Goal: Transaction & Acquisition: Purchase product/service

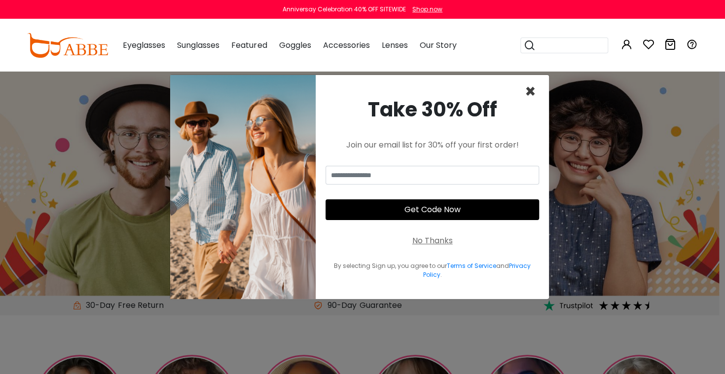
click at [529, 91] on span "×" at bounding box center [530, 91] width 11 height 25
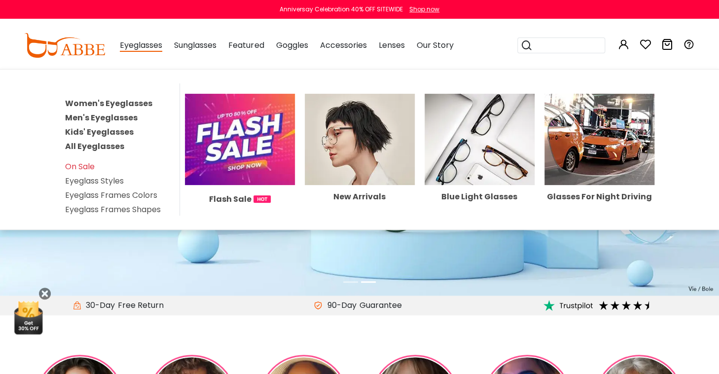
click at [143, 47] on span "Eyeglasses" at bounding box center [141, 45] width 42 height 12
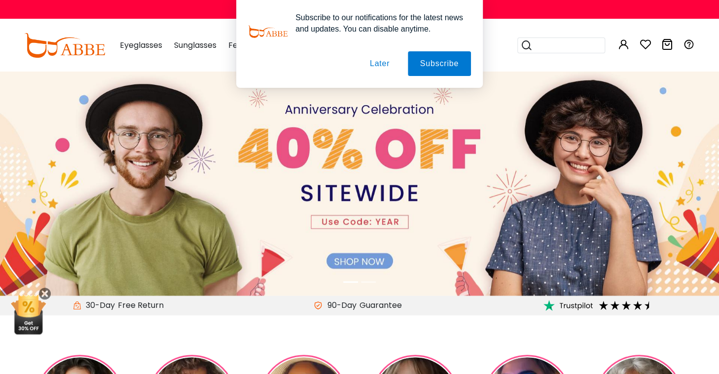
click at [385, 65] on button "Later" at bounding box center [379, 63] width 44 height 25
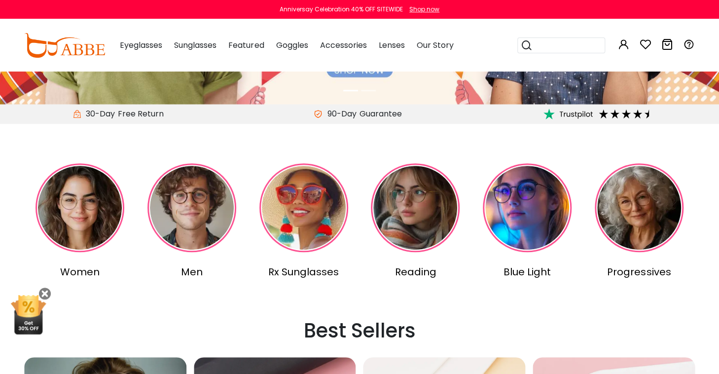
scroll to position [211, 0]
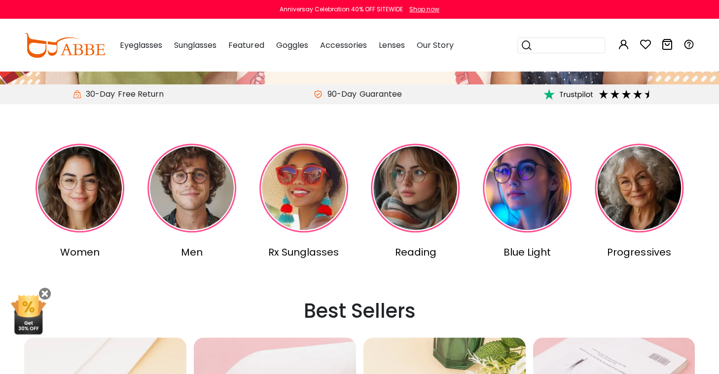
click at [76, 254] on div "Women" at bounding box center [80, 252] width 108 height 15
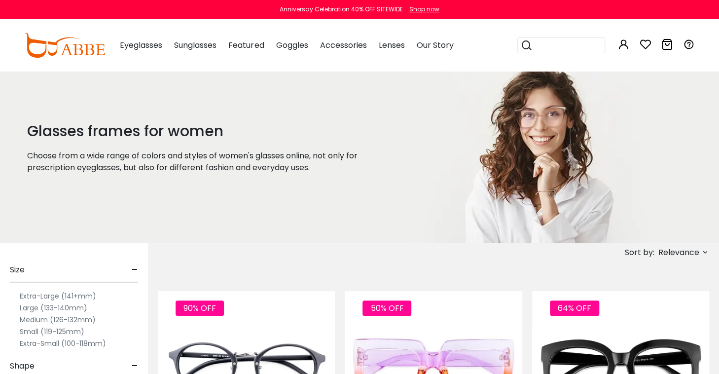
scroll to position [39, 0]
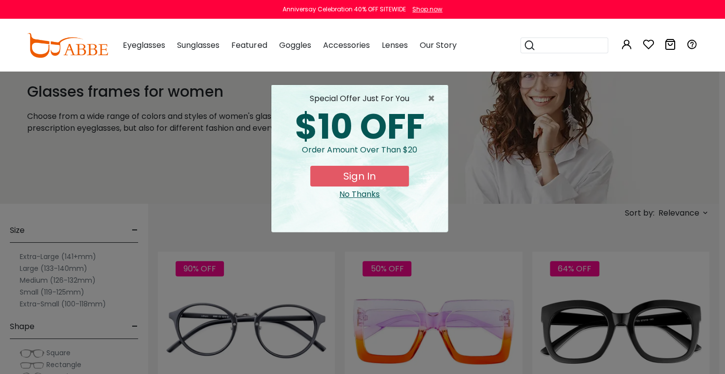
click at [354, 199] on div "No Thanks" at bounding box center [359, 194] width 161 height 12
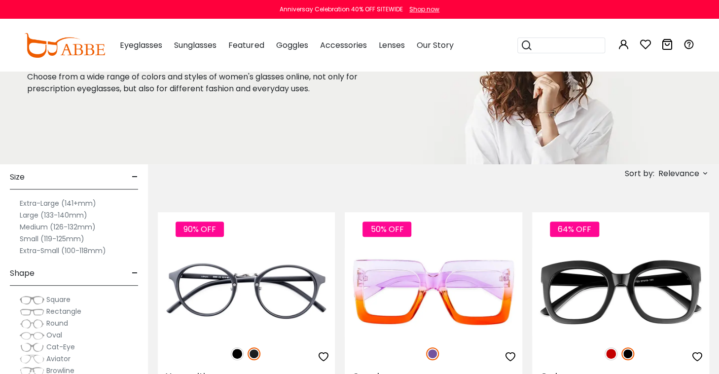
scroll to position [0, 0]
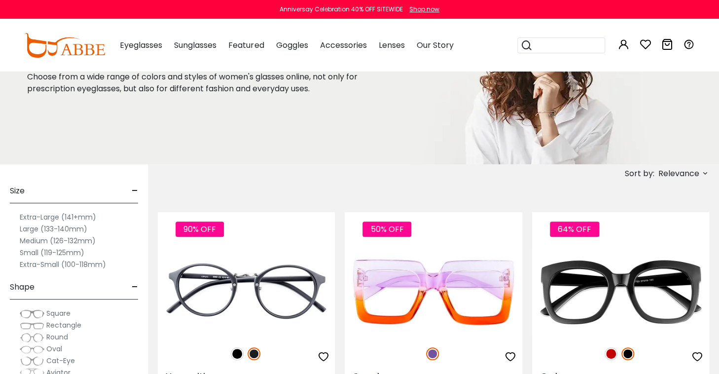
click at [15, 190] on span "Size" at bounding box center [17, 191] width 15 height 24
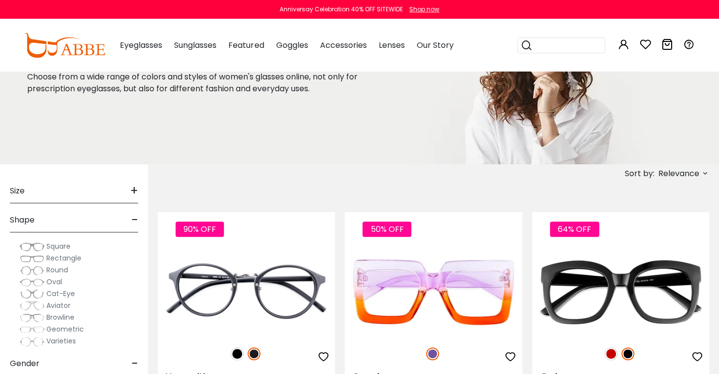
click at [15, 190] on span "Size" at bounding box center [17, 191] width 15 height 24
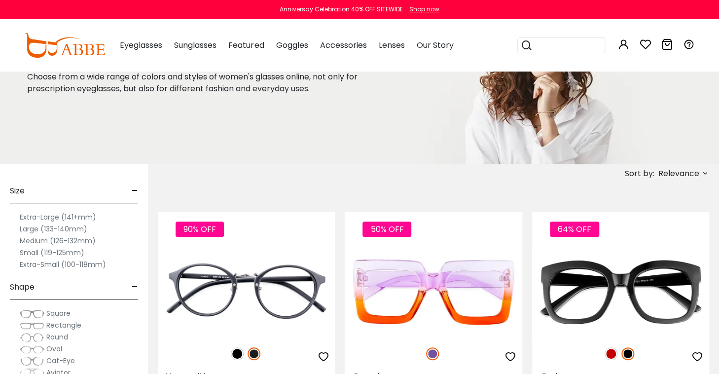
click at [34, 215] on label "Extra-Large (141+mm)" at bounding box center [58, 217] width 76 height 12
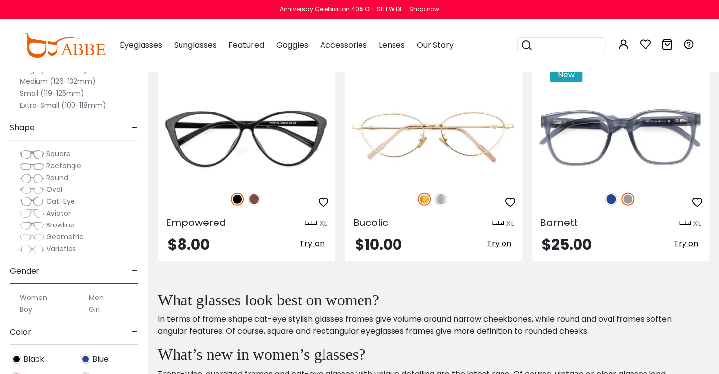
scroll to position [3041, 0]
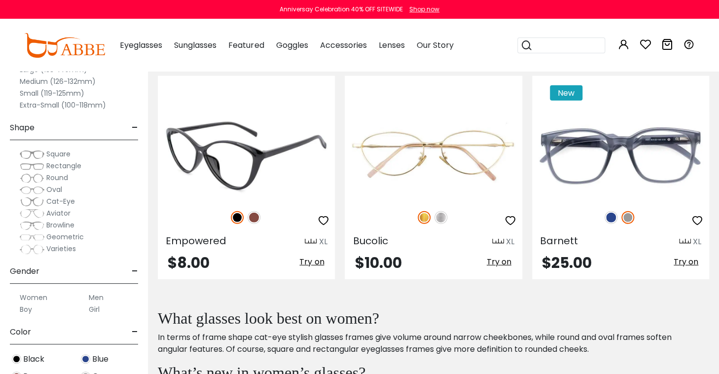
click at [255, 215] on img at bounding box center [254, 217] width 13 height 13
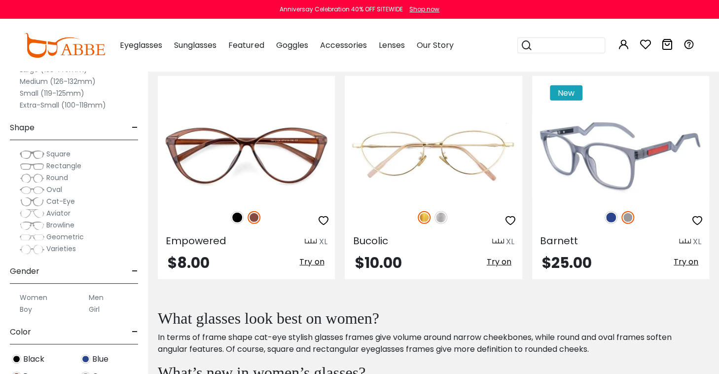
click at [611, 215] on img at bounding box center [610, 217] width 13 height 13
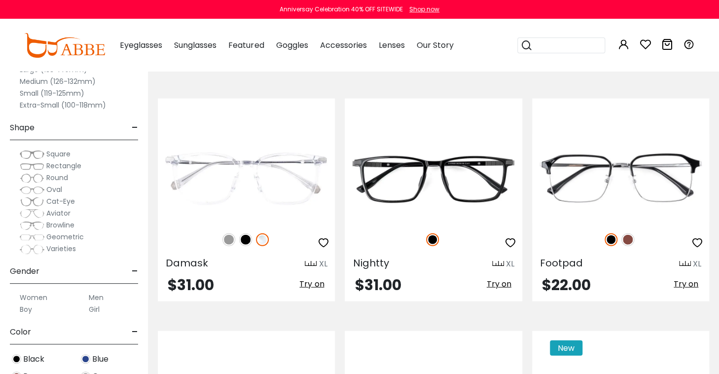
scroll to position [2768, 0]
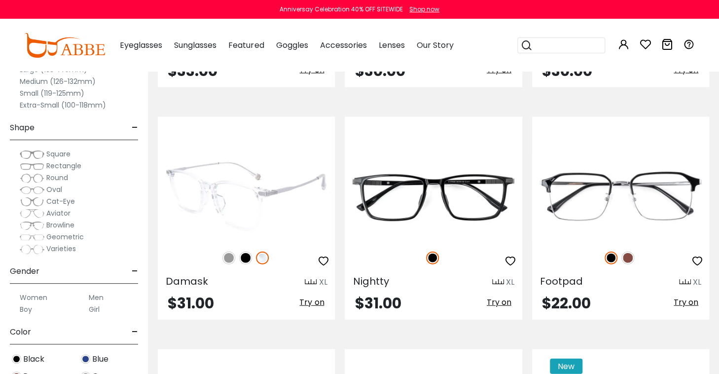
click at [228, 253] on img at bounding box center [228, 257] width 13 height 13
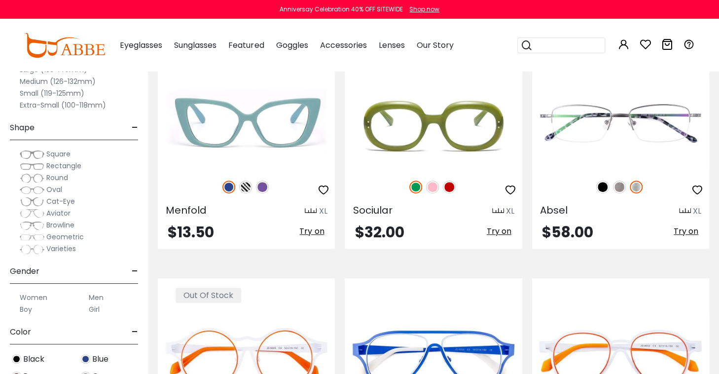
scroll to position [1881, 0]
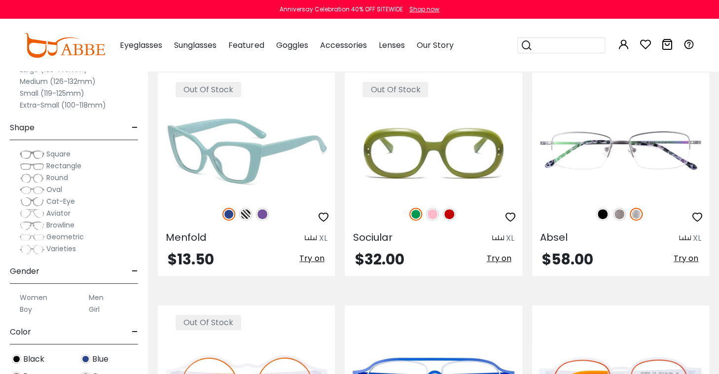
click at [247, 211] on img at bounding box center [245, 214] width 13 height 13
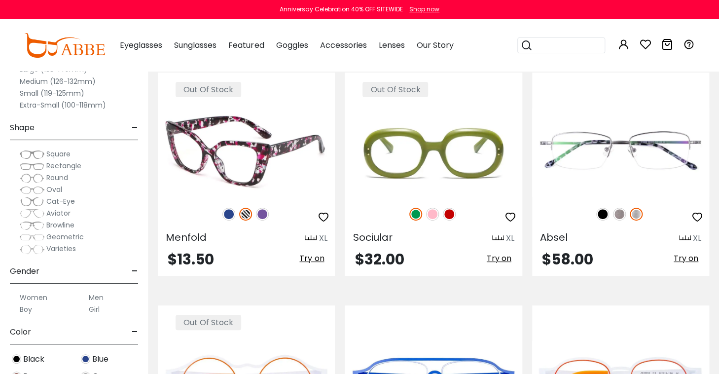
click at [261, 210] on img at bounding box center [262, 214] width 13 height 13
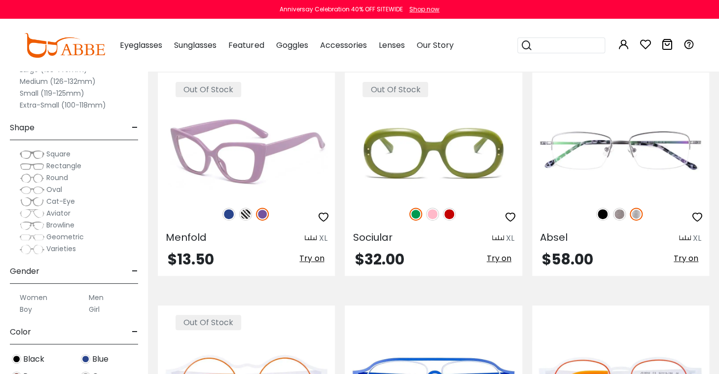
click at [229, 211] on img at bounding box center [228, 214] width 13 height 13
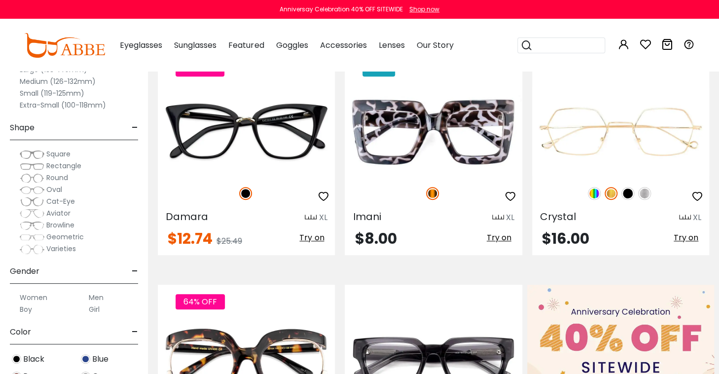
scroll to position [257, 0]
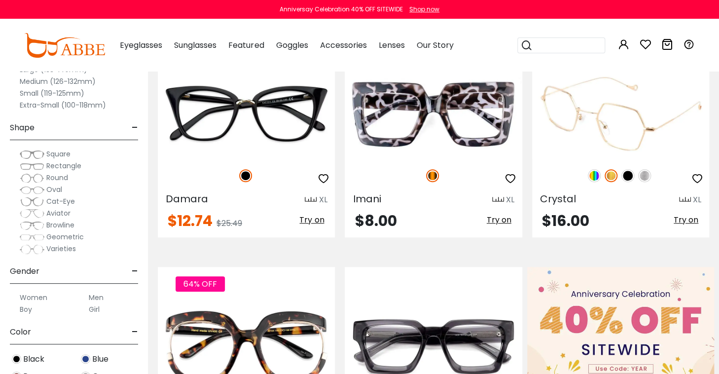
click at [646, 175] on img at bounding box center [644, 175] width 13 height 13
click at [628, 176] on img at bounding box center [627, 175] width 13 height 13
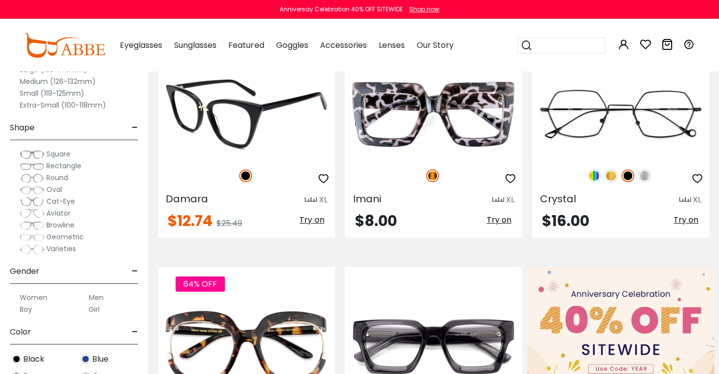
click at [278, 158] on div at bounding box center [246, 108] width 177 height 124
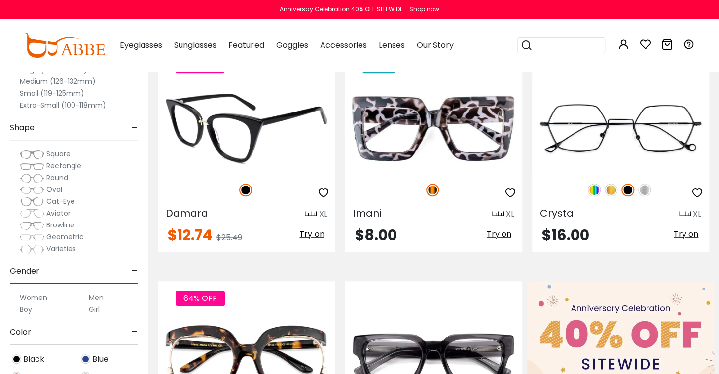
scroll to position [217, 0]
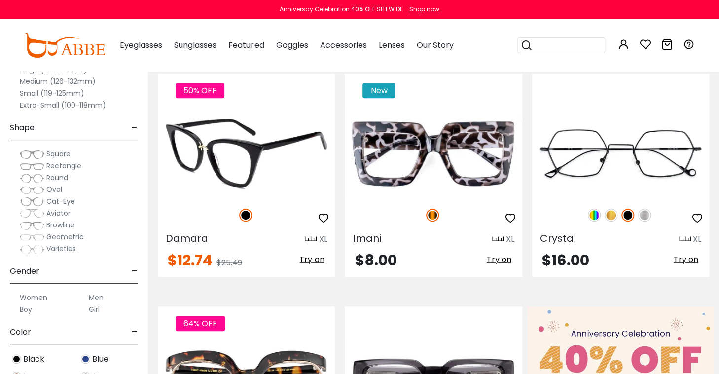
click at [191, 146] on img at bounding box center [246, 153] width 177 height 89
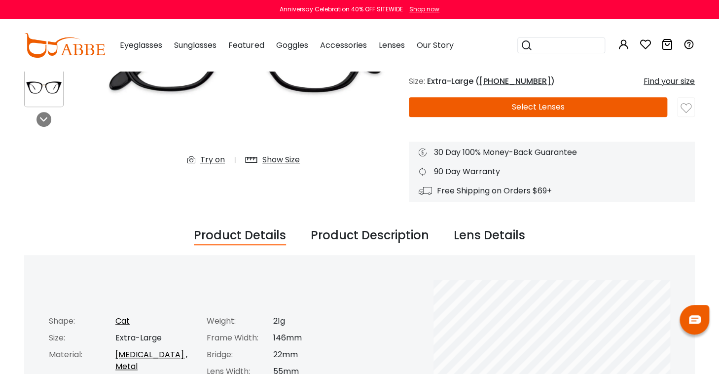
scroll to position [79, 0]
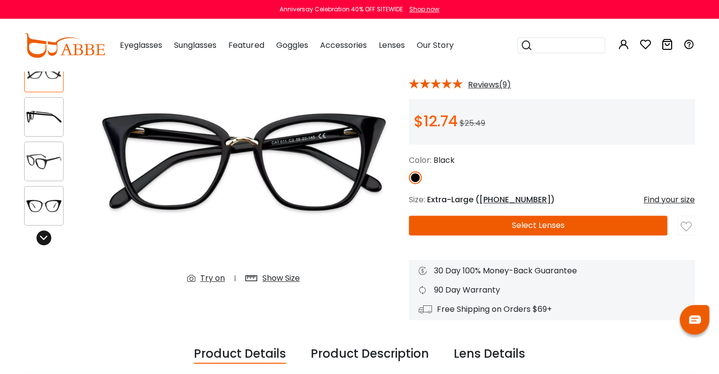
click at [42, 240] on icon at bounding box center [44, 238] width 8 height 8
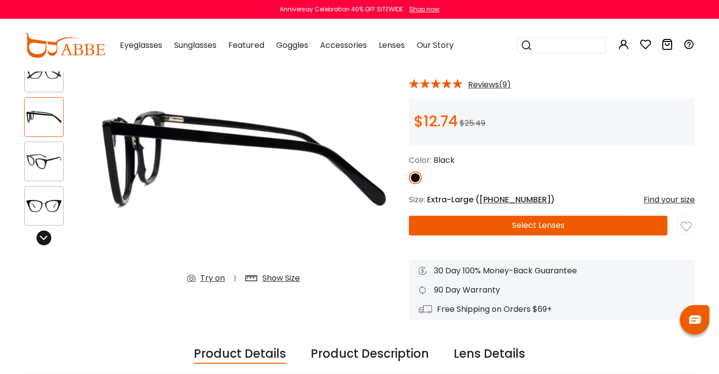
click at [42, 240] on icon at bounding box center [44, 238] width 8 height 8
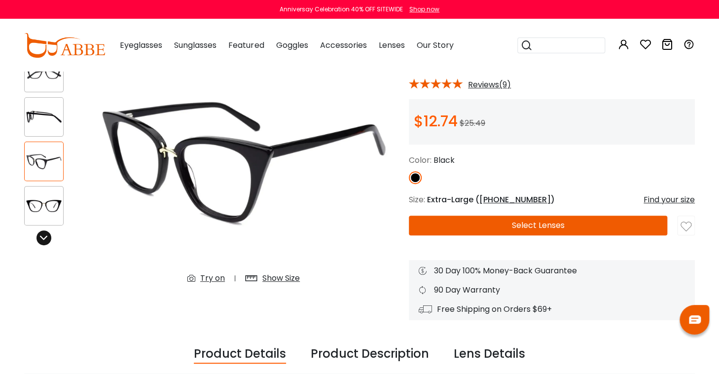
click at [42, 240] on icon at bounding box center [44, 238] width 8 height 8
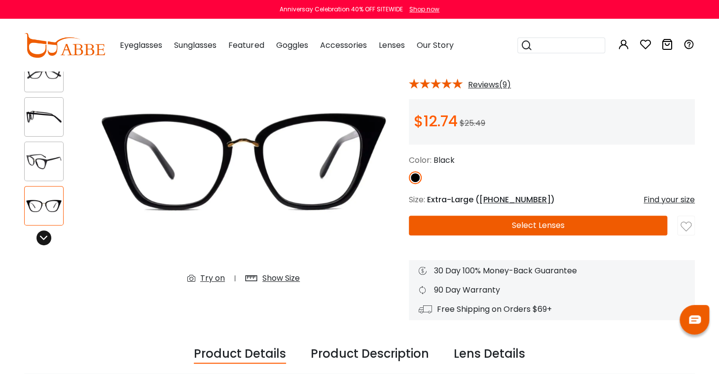
click at [42, 240] on icon at bounding box center [44, 238] width 8 height 8
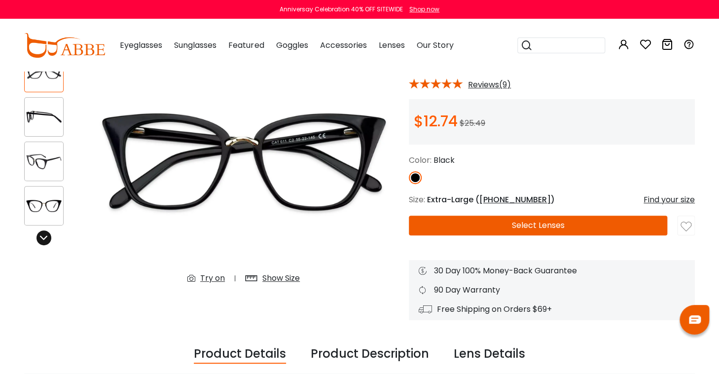
click at [42, 240] on icon at bounding box center [44, 238] width 8 height 8
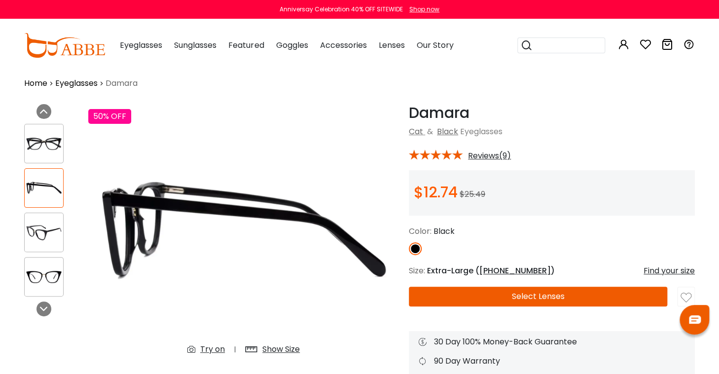
scroll to position [0, 0]
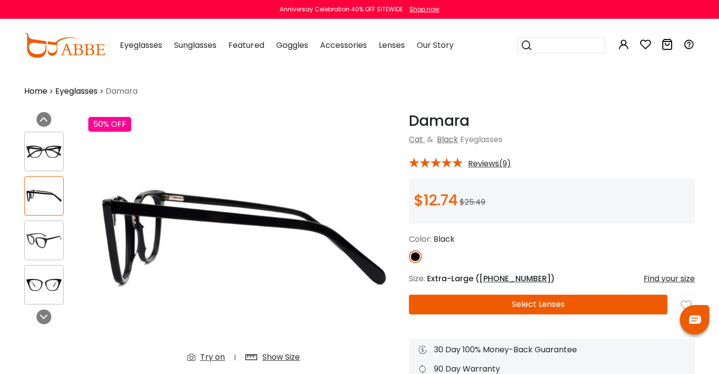
click at [41, 288] on img at bounding box center [44, 284] width 38 height 19
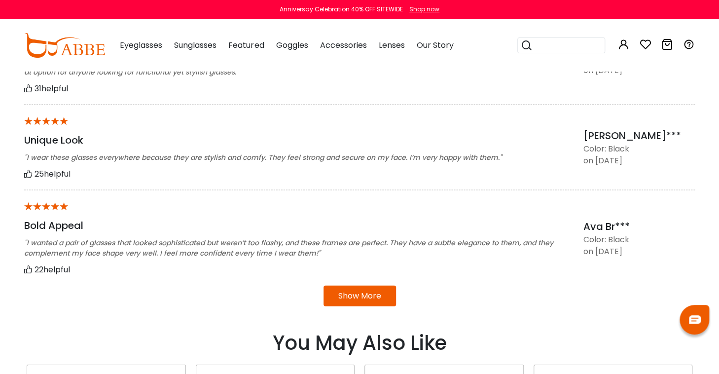
scroll to position [843, 0]
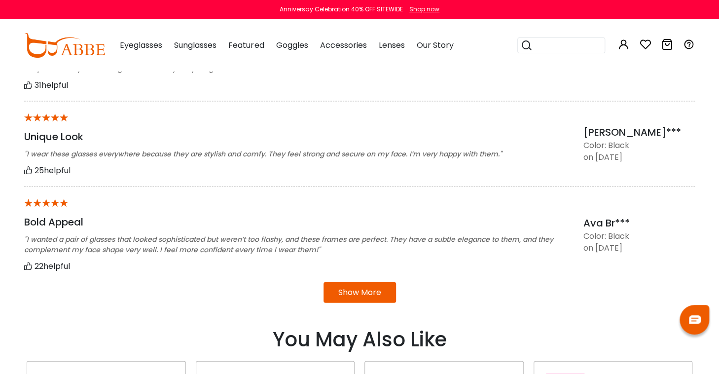
click at [355, 291] on button "Show More" at bounding box center [359, 292] width 72 height 21
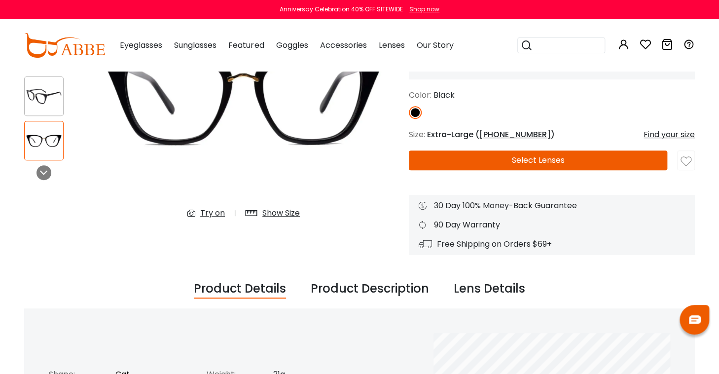
scroll to position [115, 0]
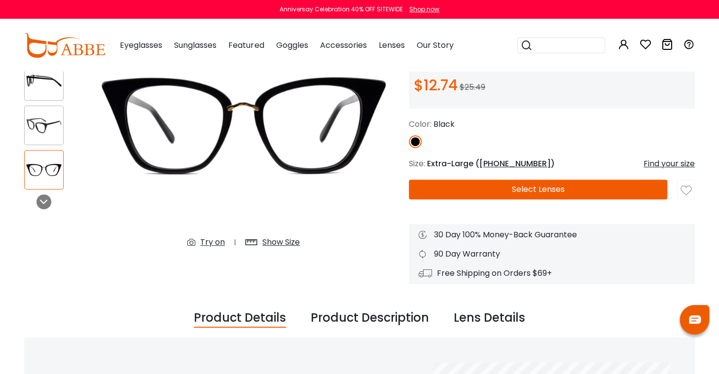
click at [545, 191] on button "Select Lenses" at bounding box center [538, 189] width 258 height 20
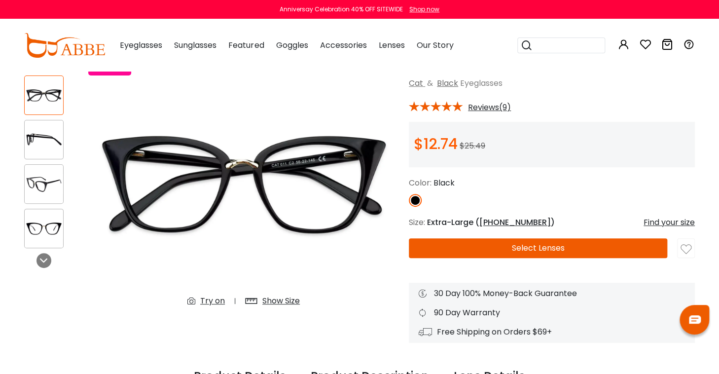
scroll to position [118, 0]
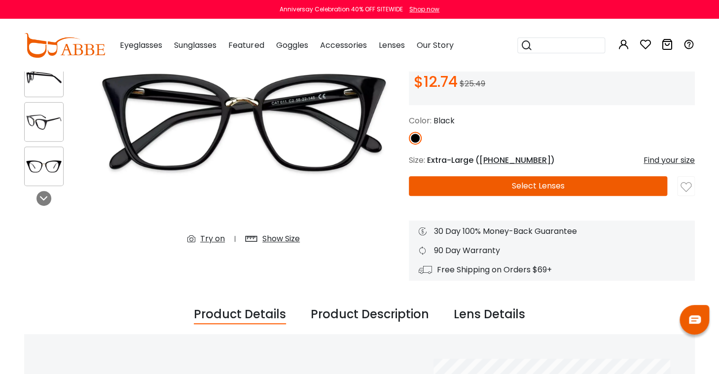
click at [536, 183] on button "Select Lenses" at bounding box center [538, 186] width 258 height 20
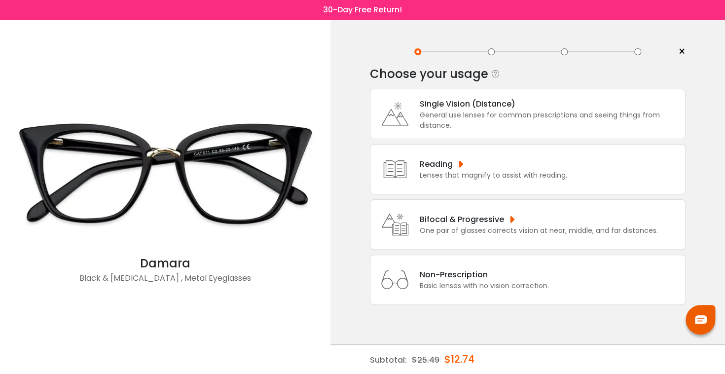
click at [579, 114] on div "General use lenses for common prescriptions and seeing things from distance." at bounding box center [550, 120] width 260 height 21
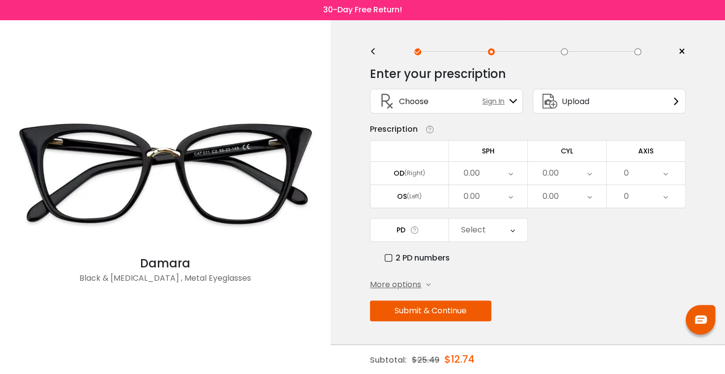
click at [521, 176] on div "0.00" at bounding box center [488, 173] width 78 height 23
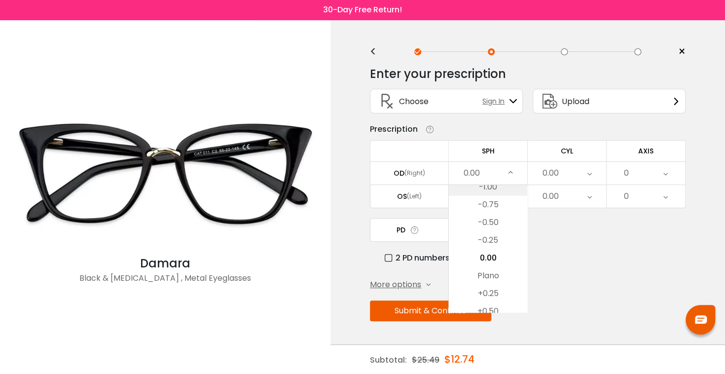
click at [496, 188] on li "-1.00" at bounding box center [488, 187] width 78 height 18
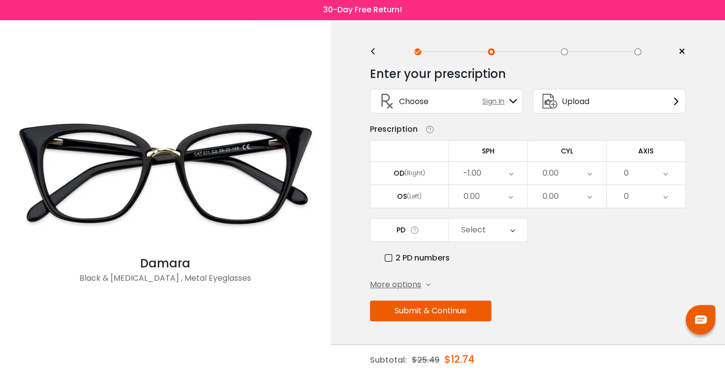
click at [508, 195] on icon at bounding box center [510, 196] width 4 height 23
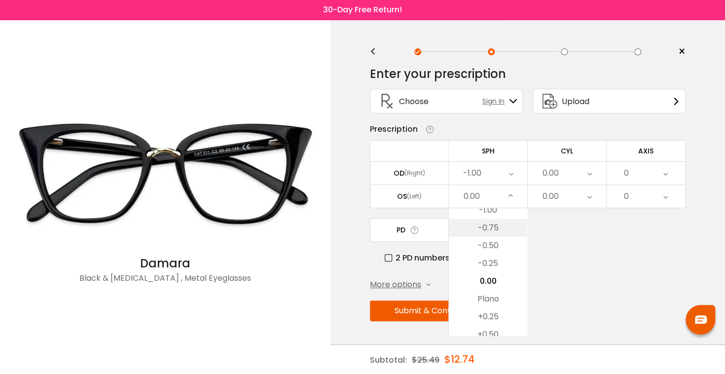
click at [490, 227] on li "-0.75" at bounding box center [488, 228] width 78 height 18
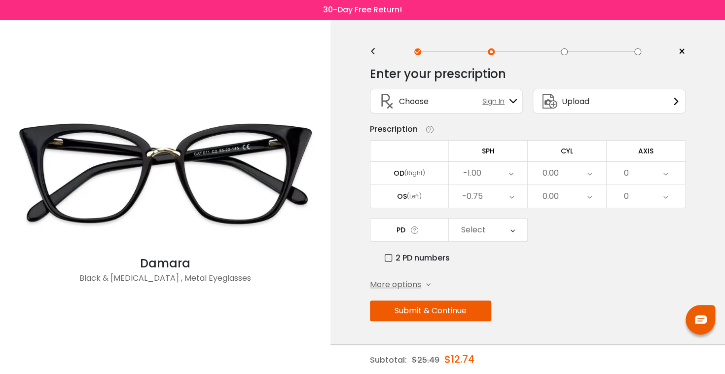
click at [591, 175] on icon at bounding box center [589, 173] width 4 height 23
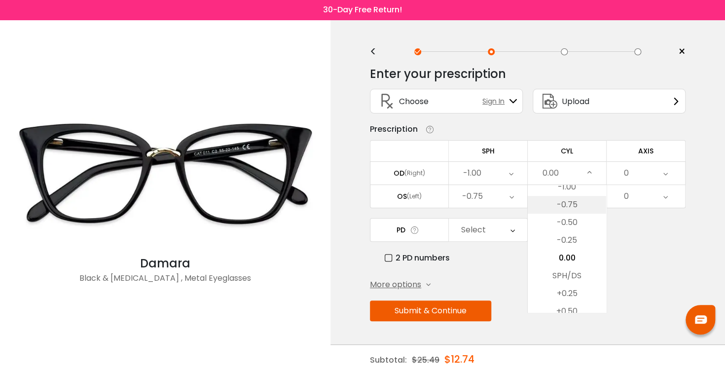
click at [560, 208] on li "-0.75" at bounding box center [567, 205] width 78 height 18
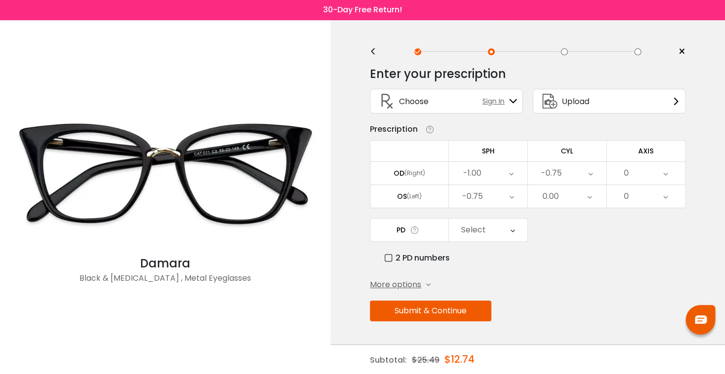
click at [590, 197] on icon at bounding box center [589, 196] width 4 height 23
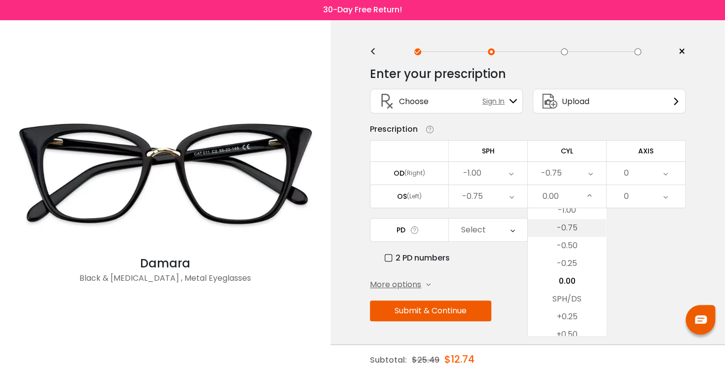
scroll to position [322, 0]
click at [576, 233] on li "-1.25" at bounding box center [567, 232] width 78 height 18
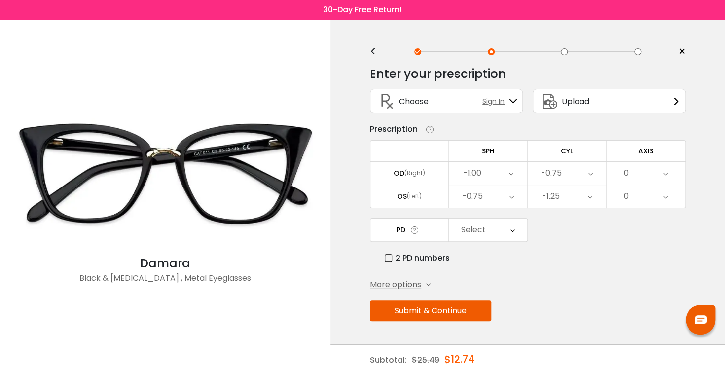
click at [667, 174] on icon at bounding box center [665, 173] width 4 height 23
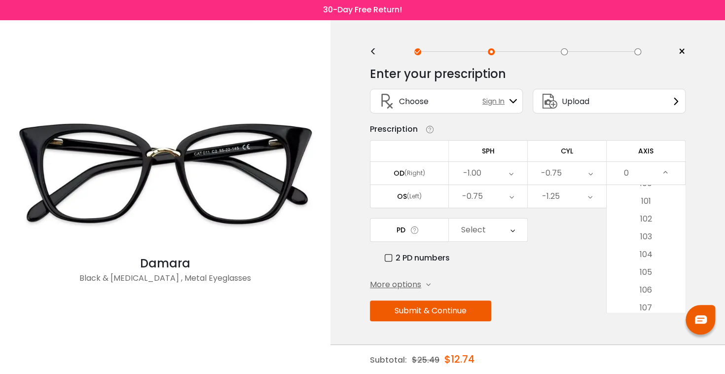
scroll to position [1814, 0]
click at [643, 239] on li "105" at bounding box center [645, 243] width 78 height 18
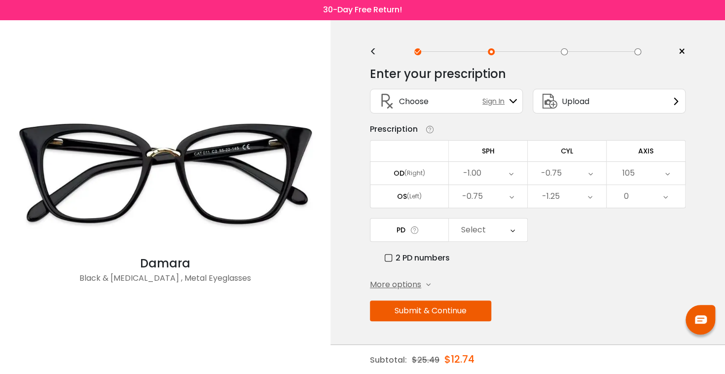
click at [642, 199] on div "0" at bounding box center [645, 196] width 78 height 23
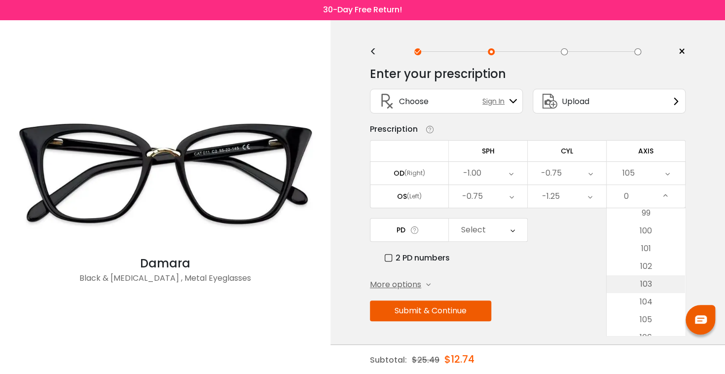
scroll to position [1775, 0]
click at [650, 308] on li "105" at bounding box center [645, 306] width 78 height 18
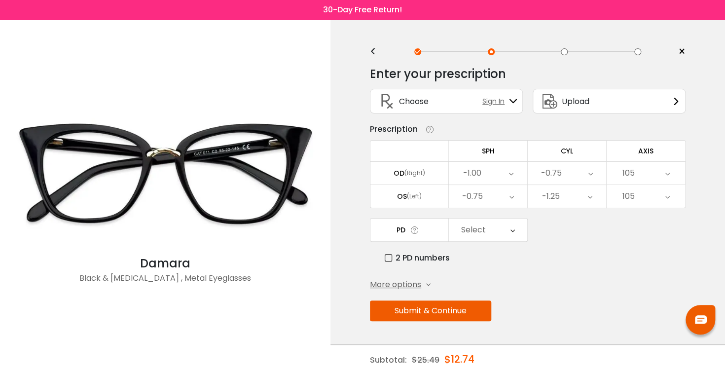
click at [513, 231] on icon at bounding box center [512, 229] width 4 height 23
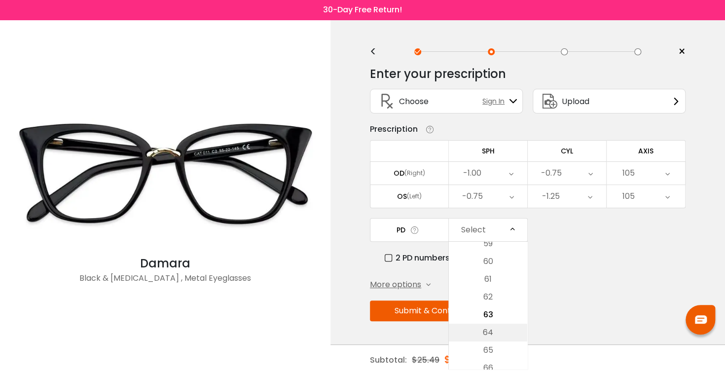
click at [489, 330] on li "64" at bounding box center [488, 332] width 78 height 18
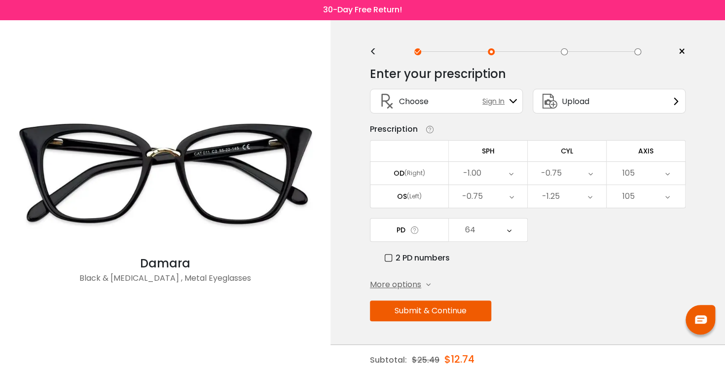
click at [440, 309] on button "Submit & Continue" at bounding box center [430, 310] width 121 height 21
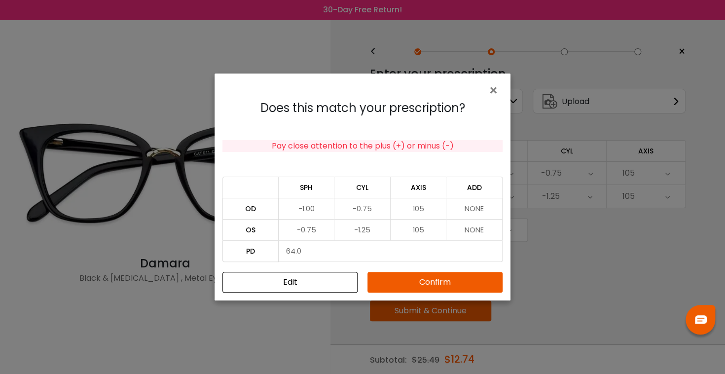
click at [432, 283] on button "Confirm" at bounding box center [434, 282] width 135 height 21
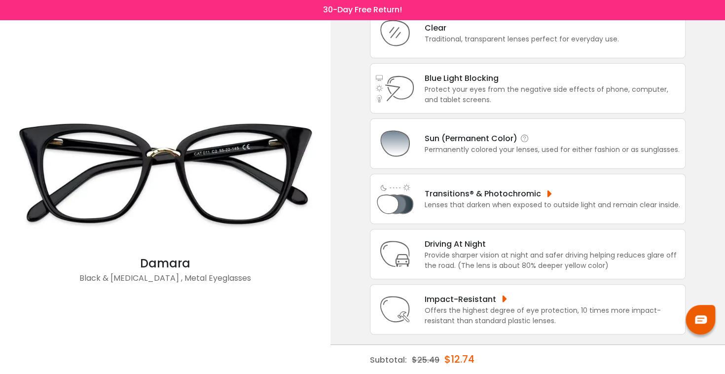
scroll to position [81, 0]
click at [580, 260] on div "Provide sharper vision at night and safer driving helping reduces glare off the…" at bounding box center [552, 260] width 255 height 21
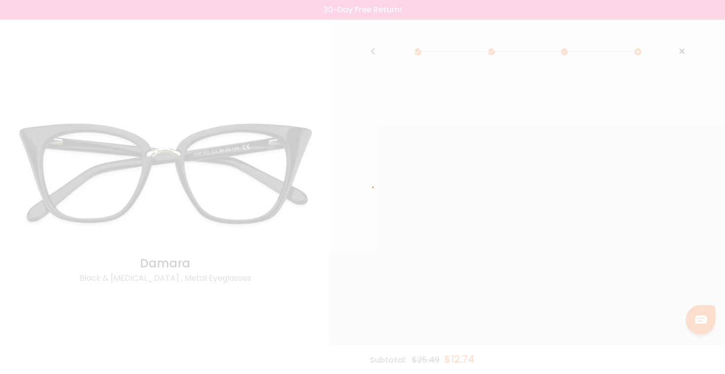
scroll to position [0, 0]
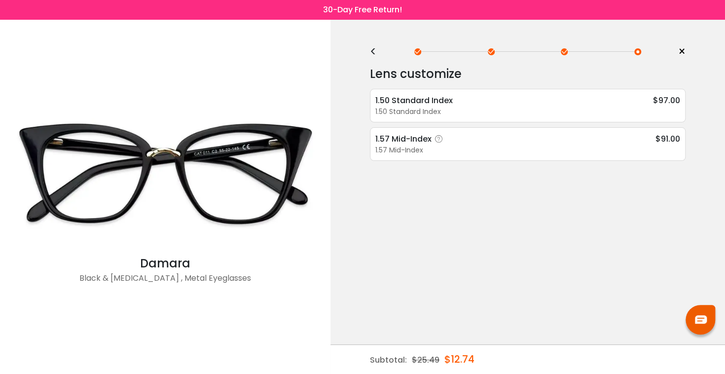
click at [486, 137] on div "1.57 Mid-Index $91.00" at bounding box center [527, 139] width 305 height 12
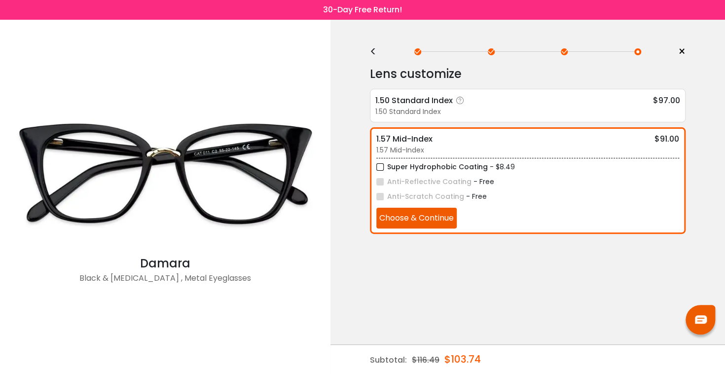
click at [497, 104] on div "1.50 Standard Index $97.00" at bounding box center [527, 100] width 305 height 12
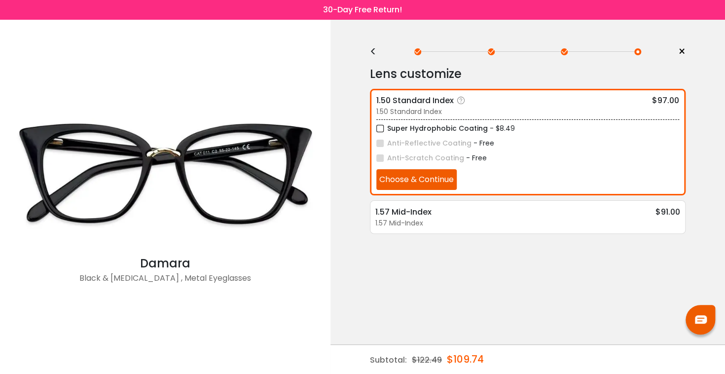
click at [461, 101] on icon at bounding box center [461, 101] width 10 height 10
click at [461, 99] on icon at bounding box center [461, 101] width 10 height 10
click at [532, 77] on div "Lens customize" at bounding box center [528, 74] width 316 height 20
click at [569, 268] on div "Lens customize 1.50 Standard Index $97.00 1.50 Standard Index Super Hydrophobic…" at bounding box center [528, 166] width 316 height 214
click at [406, 209] on div "1.57 Mid-Index" at bounding box center [410, 212] width 71 height 12
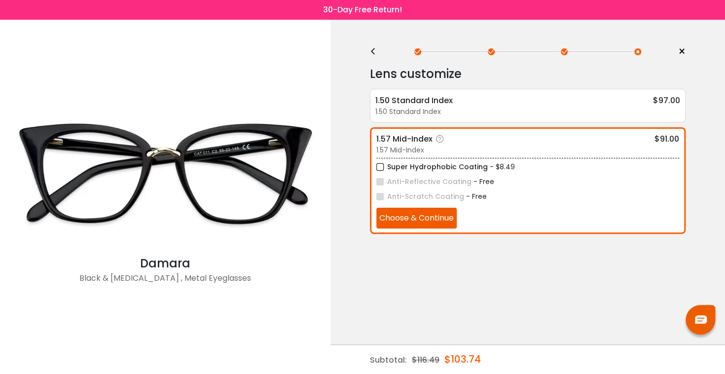
click at [438, 137] on icon at bounding box center [440, 139] width 10 height 10
click at [441, 138] on icon at bounding box center [440, 139] width 10 height 10
click at [424, 220] on button "Choose & Continue" at bounding box center [416, 218] width 80 height 21
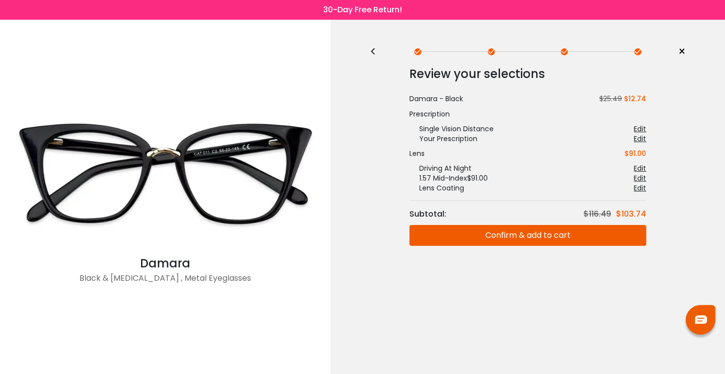
click at [503, 235] on button "Confirm & add to cart" at bounding box center [527, 235] width 237 height 21
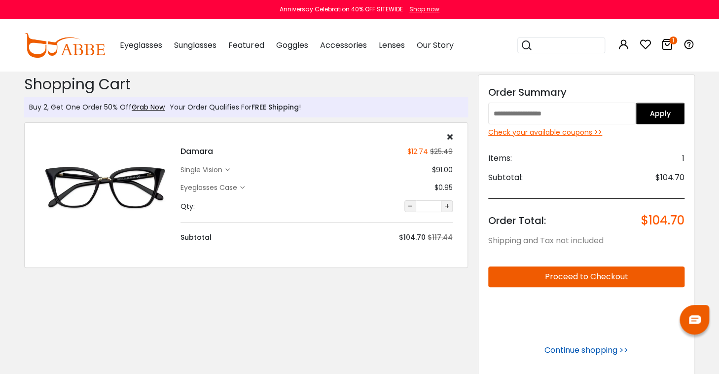
click at [577, 349] on link "Continue shopping >>" at bounding box center [586, 349] width 84 height 11
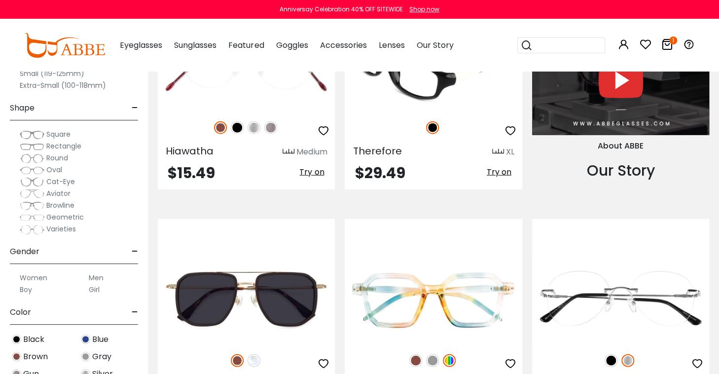
scroll to position [1223, 0]
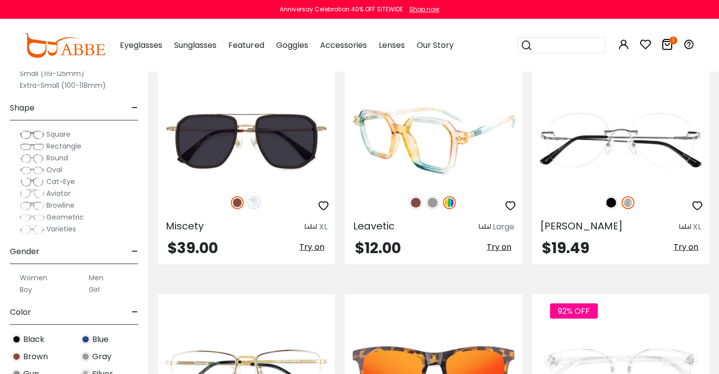
click at [432, 196] on img at bounding box center [432, 202] width 13 height 13
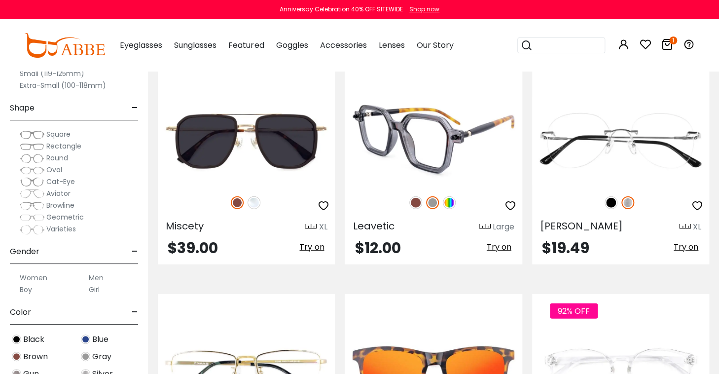
click at [412, 196] on img at bounding box center [415, 202] width 13 height 13
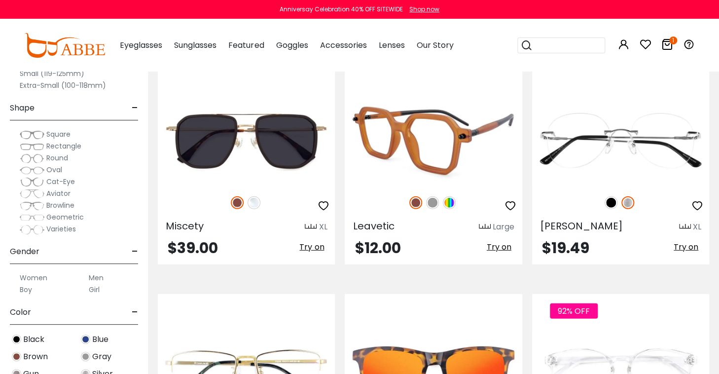
click at [432, 196] on img at bounding box center [432, 202] width 13 height 13
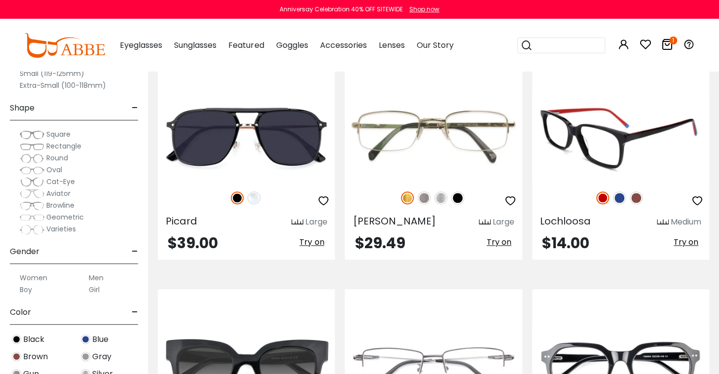
scroll to position [2169, 0]
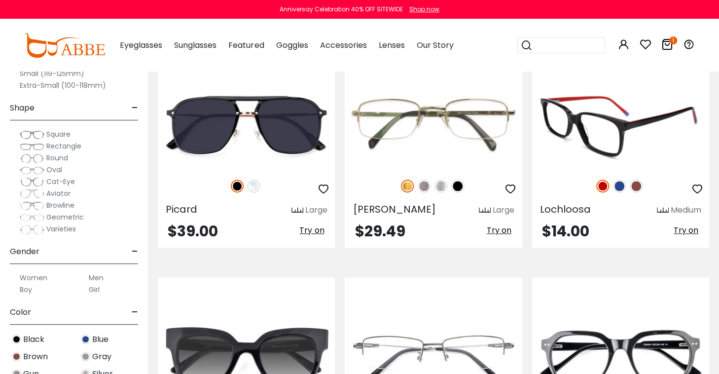
click at [636, 179] on img at bounding box center [636, 185] width 13 height 13
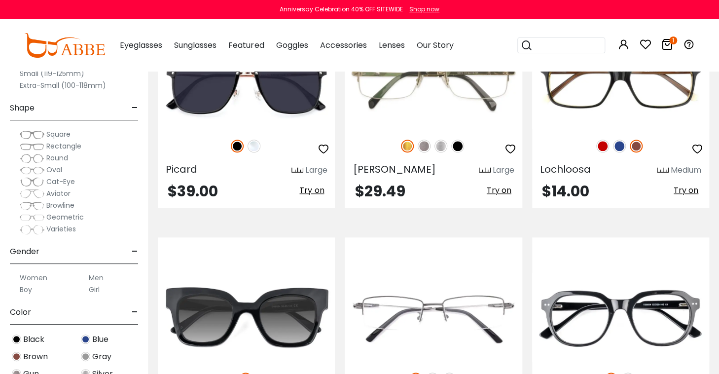
scroll to position [2327, 0]
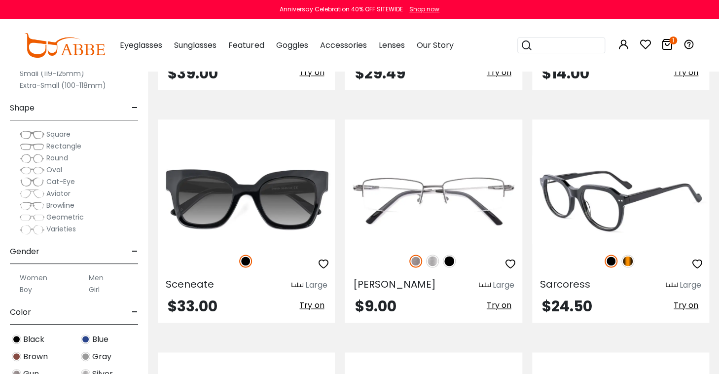
click at [630, 254] on img at bounding box center [627, 260] width 13 height 13
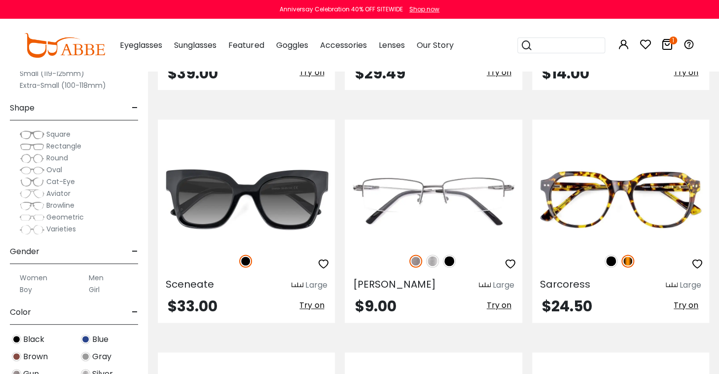
scroll to position [2524, 0]
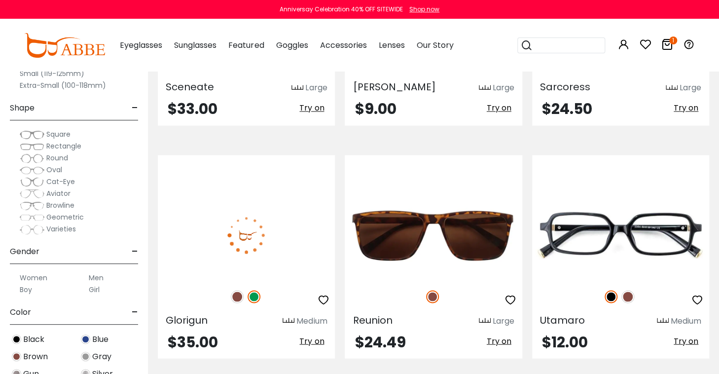
click at [237, 290] on img at bounding box center [237, 296] width 13 height 13
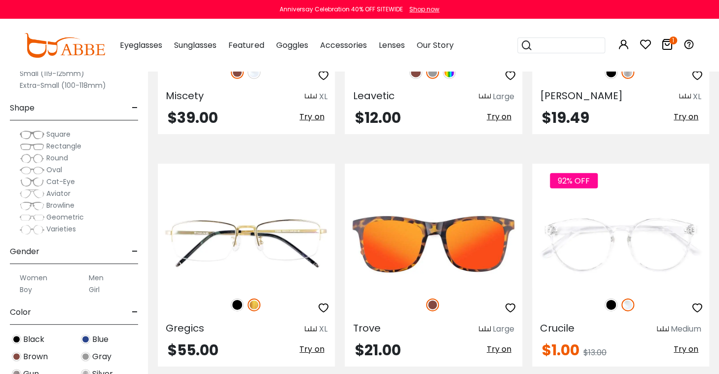
scroll to position [1181, 0]
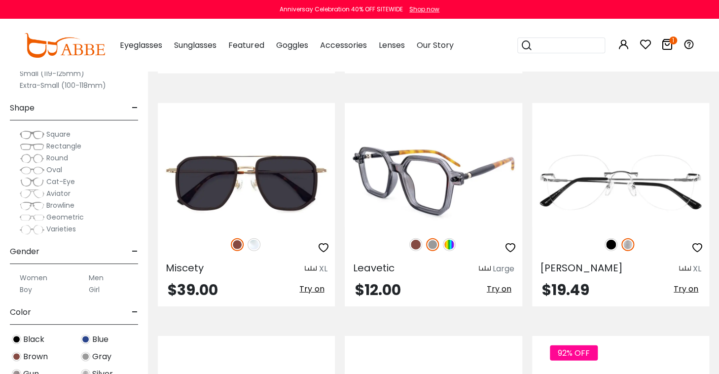
click at [415, 238] on img at bounding box center [415, 244] width 13 height 13
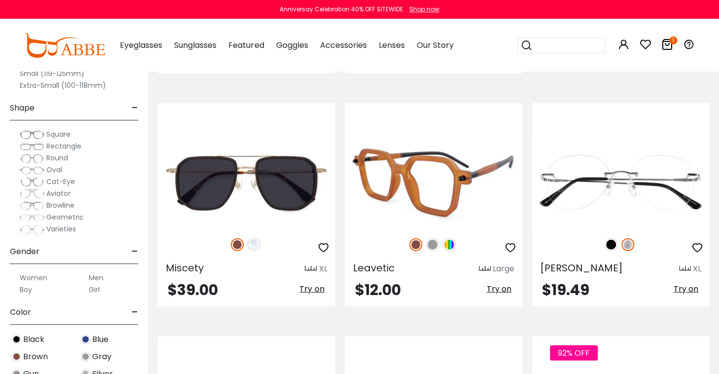
click at [430, 238] on img at bounding box center [432, 244] width 13 height 13
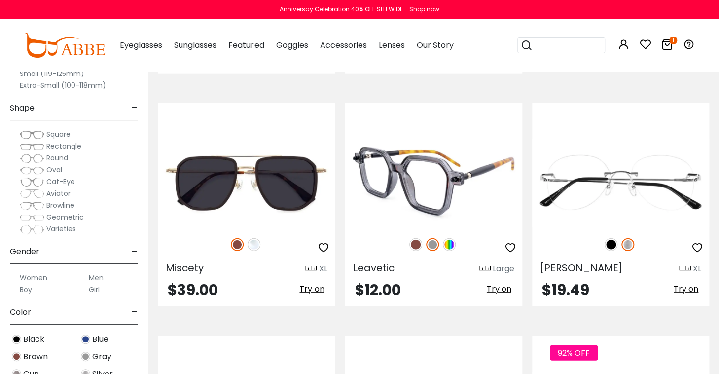
click at [451, 238] on img at bounding box center [449, 244] width 13 height 13
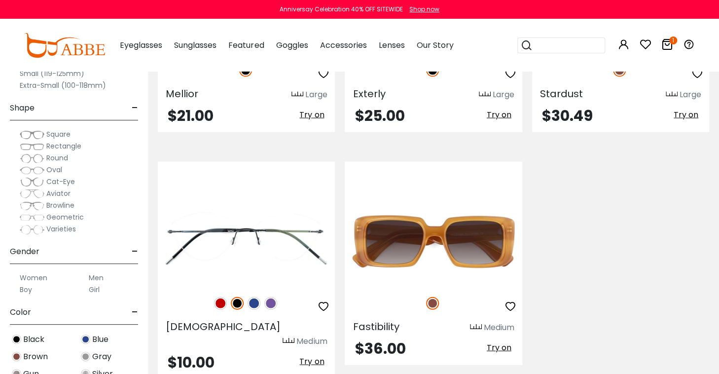
scroll to position [4713, 0]
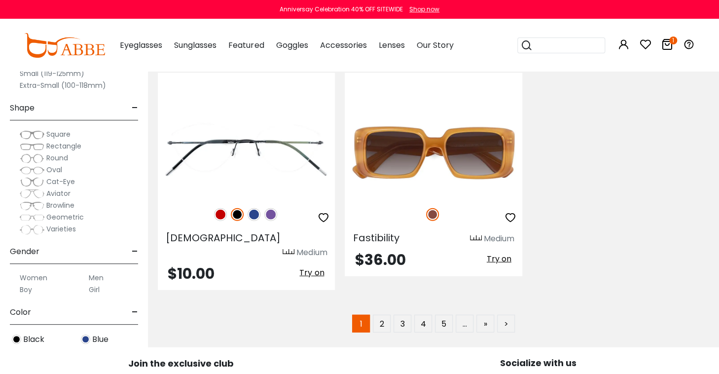
drag, startPoint x: 384, startPoint y: 291, endPoint x: 718, endPoint y: 168, distance: 356.5
click at [384, 315] on link "2" at bounding box center [382, 324] width 18 height 18
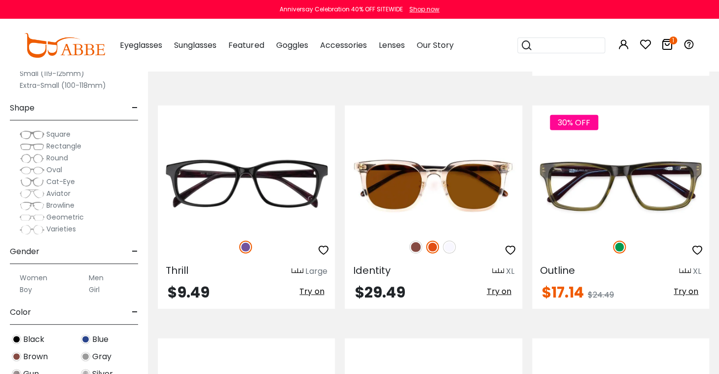
scroll to position [3010, 0]
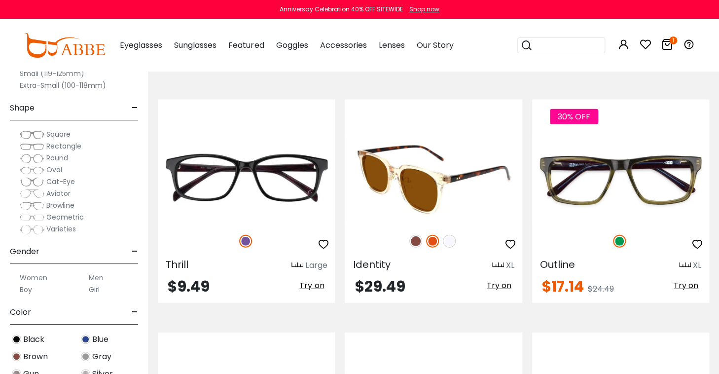
click at [416, 239] on img at bounding box center [415, 241] width 13 height 13
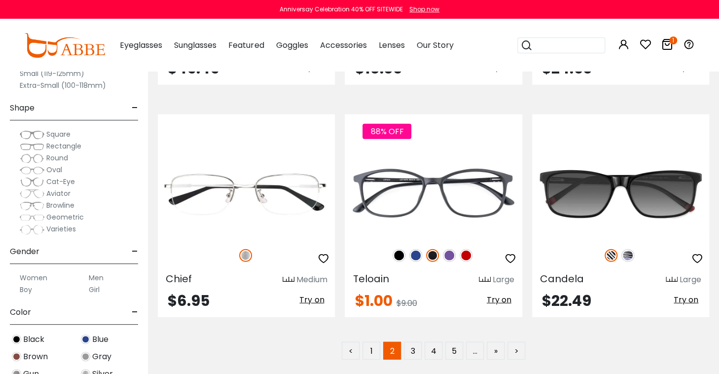
scroll to position [4706, 0]
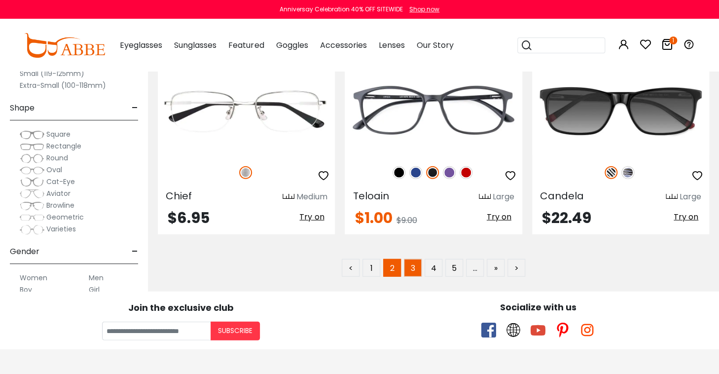
click at [414, 265] on link "3" at bounding box center [413, 268] width 18 height 18
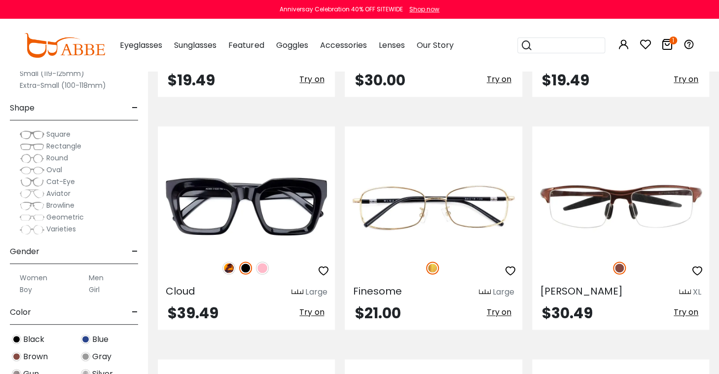
scroll to position [4163, 0]
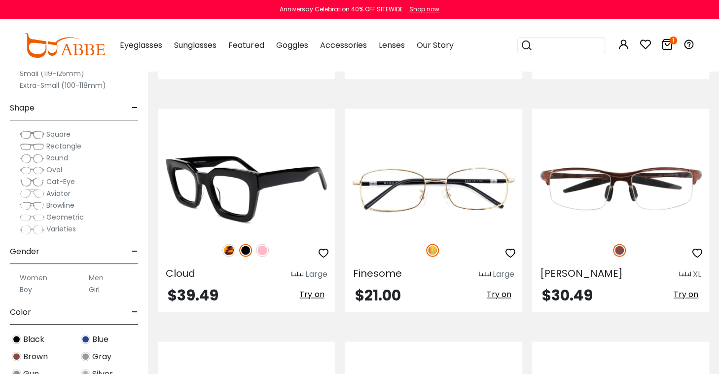
click at [227, 247] on img at bounding box center [228, 250] width 13 height 13
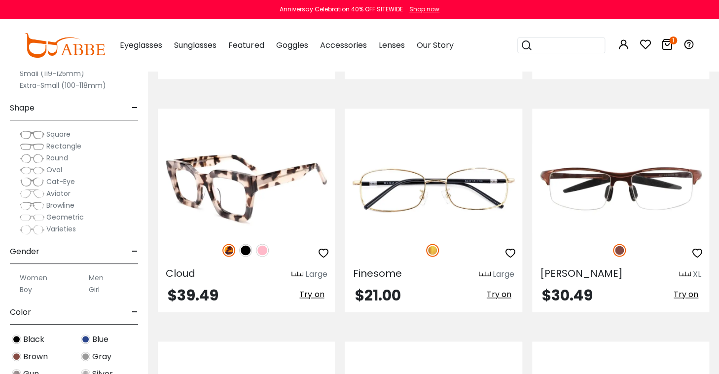
click at [264, 246] on img at bounding box center [262, 250] width 13 height 13
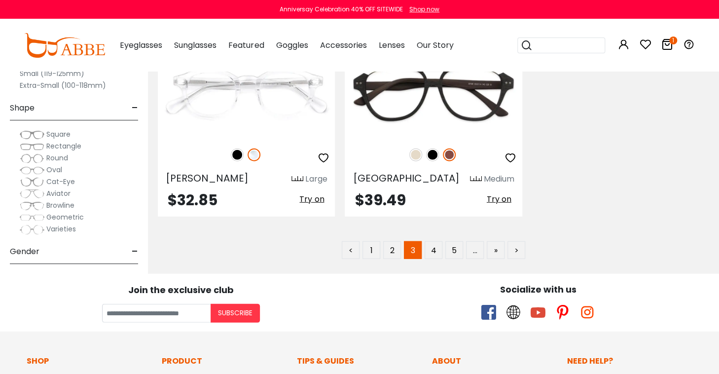
scroll to position [4729, 0]
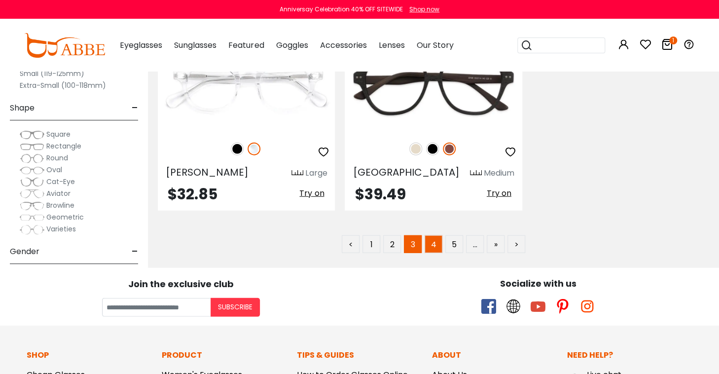
click at [438, 239] on link "4" at bounding box center [434, 244] width 18 height 18
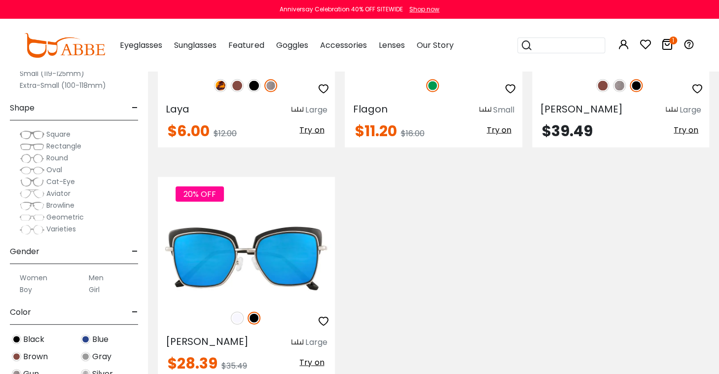
scroll to position [4661, 0]
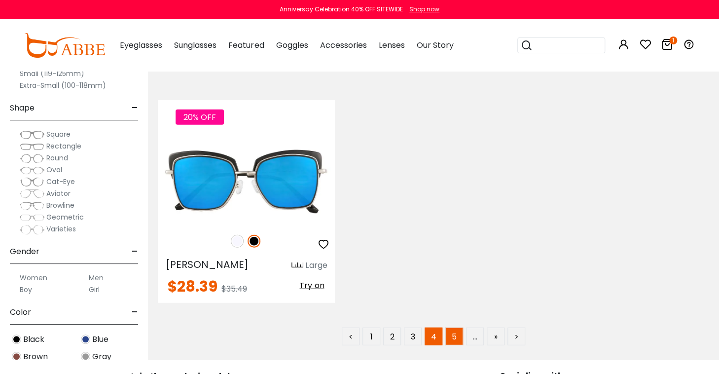
click at [454, 327] on link "5" at bounding box center [454, 336] width 18 height 18
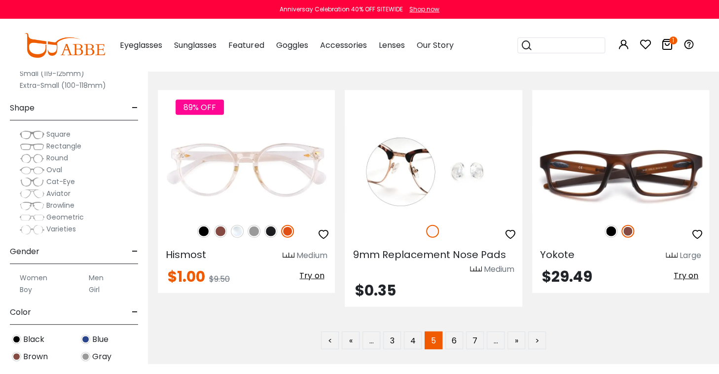
scroll to position [4677, 0]
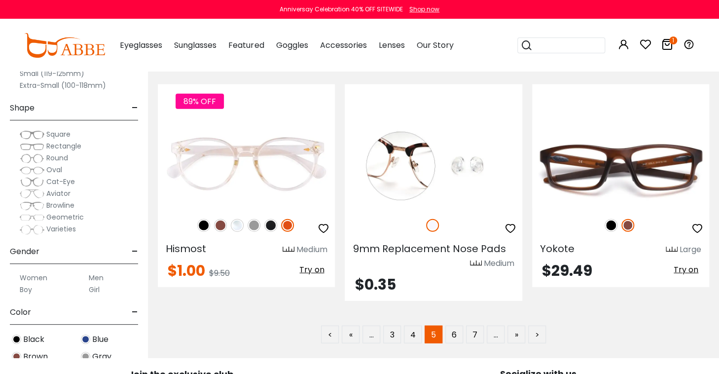
click at [668, 37] on div "1" at bounding box center [667, 45] width 12 height 51
click at [671, 41] on icon "1" at bounding box center [673, 40] width 8 height 8
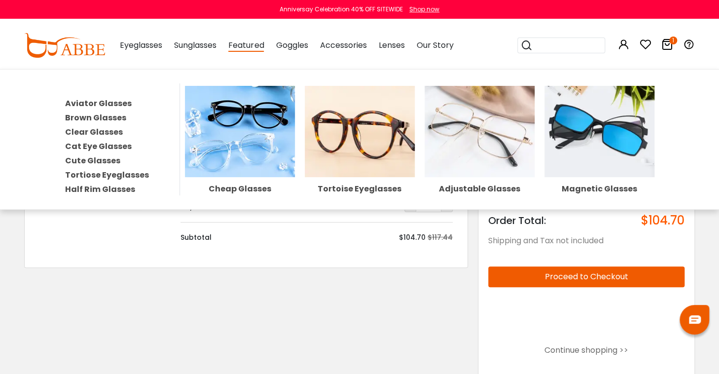
click at [337, 120] on img at bounding box center [360, 131] width 110 height 91
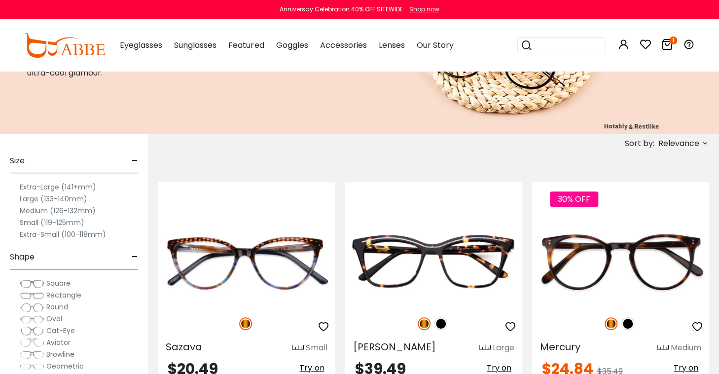
scroll to position [39, 0]
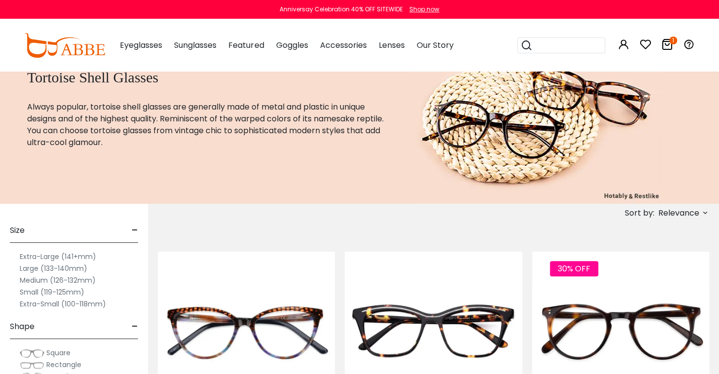
click at [37, 254] on label "Extra-Large (141+mm)" at bounding box center [58, 256] width 76 height 12
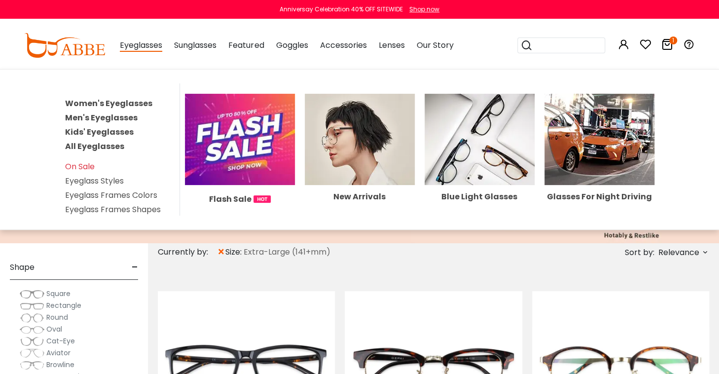
click at [594, 151] on img at bounding box center [599, 139] width 110 height 91
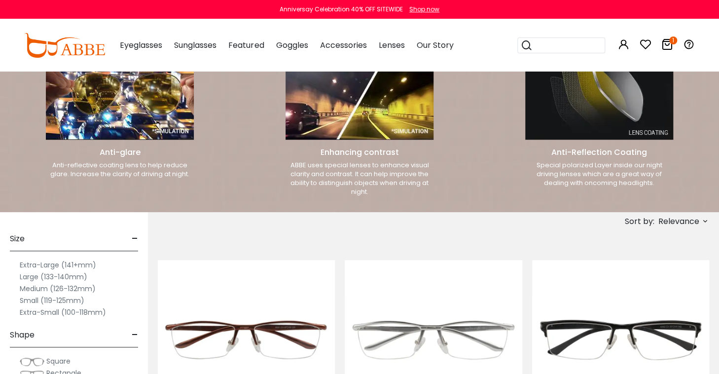
scroll to position [394, 0]
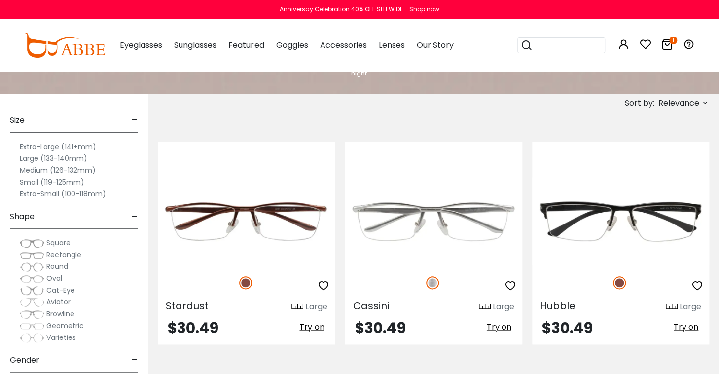
click at [33, 144] on label "Extra-Large (141+mm)" at bounding box center [58, 147] width 76 height 12
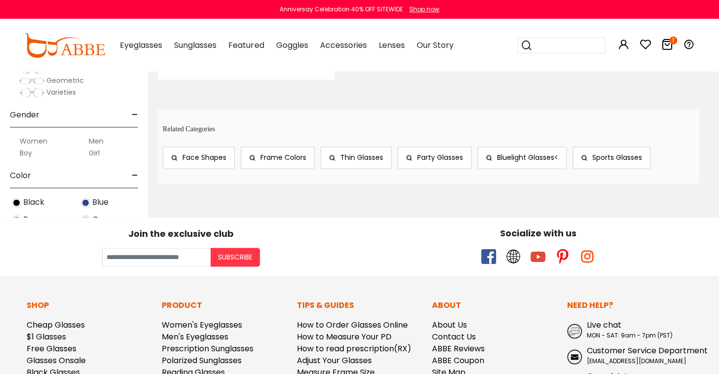
scroll to position [671, 0]
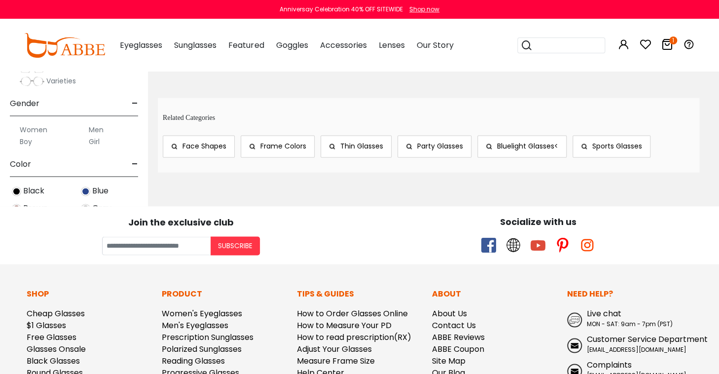
click at [669, 43] on icon at bounding box center [667, 44] width 12 height 12
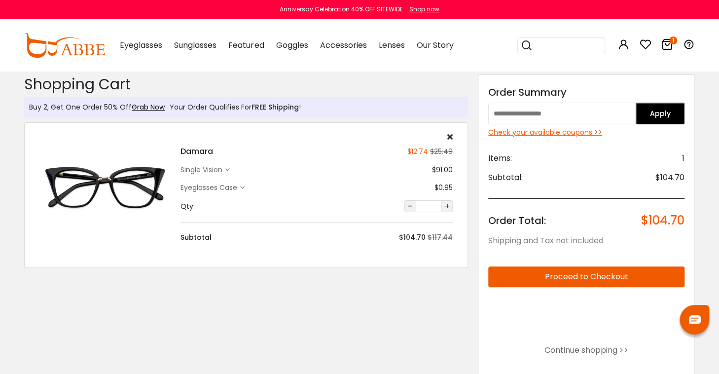
click at [541, 132] on div "Check your available coupons >>" at bounding box center [586, 132] width 196 height 10
